Goal: Find specific page/section: Find specific page/section

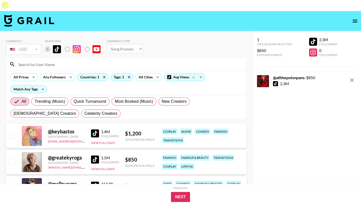
select select "Song"
click at [130, 73] on icon at bounding box center [129, 77] width 8 height 8
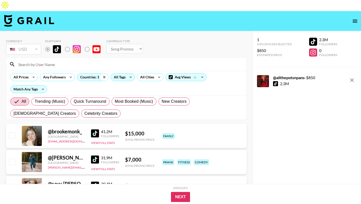
click at [103, 73] on icon at bounding box center [104, 77] width 8 height 8
click at [40, 60] on input at bounding box center [129, 64] width 228 height 8
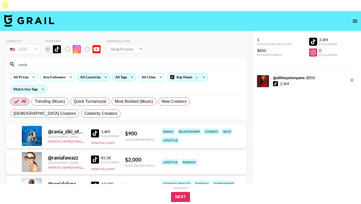
type input "rania"
click at [172, 128] on div "family" at bounding box center [168, 131] width 13 height 6
click at [108, 97] on label "Quick Turnaround" at bounding box center [90, 101] width 39 height 8
click at [74, 101] on input "Quick Turnaround" at bounding box center [74, 101] width 0 height 0
radio input "true"
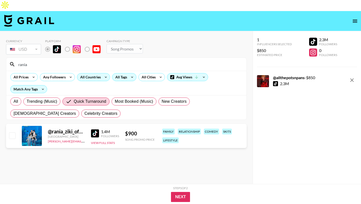
click at [168, 137] on div "lifestyle" at bounding box center [170, 140] width 17 height 6
click at [99, 141] on button "View Full Stats" at bounding box center [103, 143] width 24 height 4
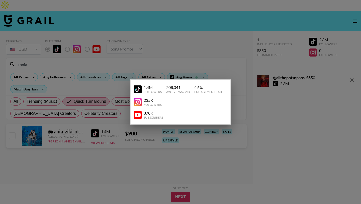
click at [171, 166] on div at bounding box center [180, 102] width 361 height 204
